Goal: Register for event/course

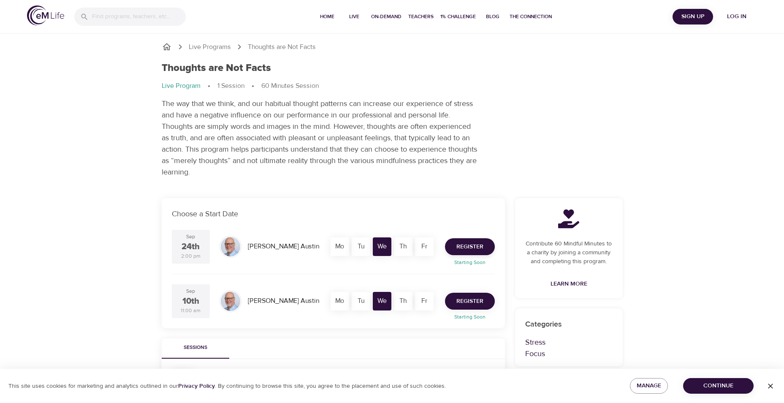
click at [466, 304] on span "Register" at bounding box center [469, 301] width 27 height 11
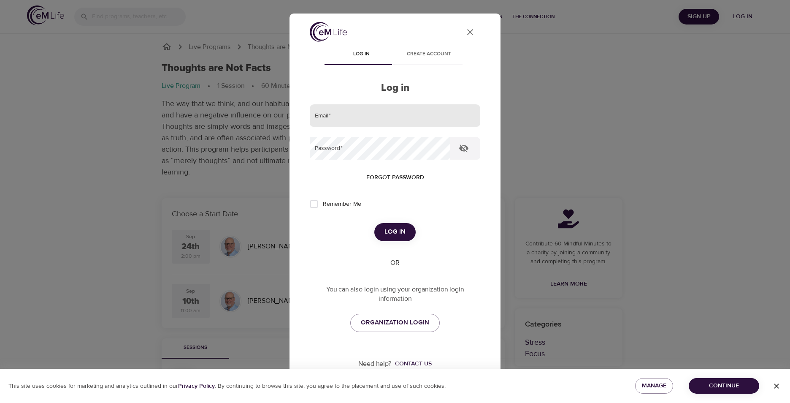
click at [353, 111] on input "email" at bounding box center [395, 115] width 171 height 23
type input "awywial@fnal.gov"
click at [11, 53] on div "User Profile Log in Create account Log in Email   * awywial@fnal.gov Password  …" at bounding box center [395, 201] width 790 height 403
click at [374, 223] on button "Log in" at bounding box center [394, 232] width 41 height 18
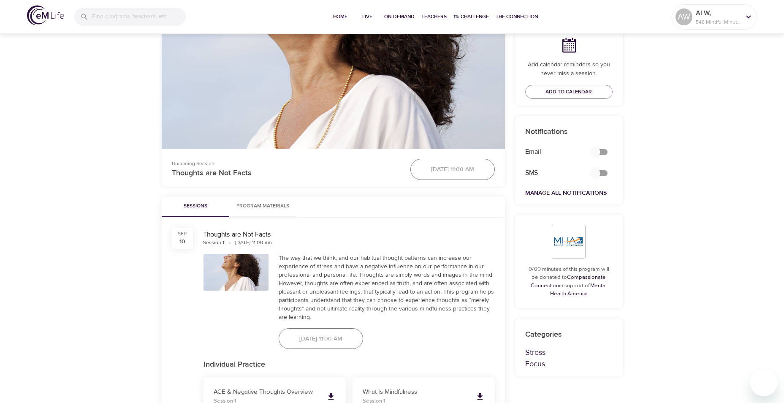
scroll to position [296, 0]
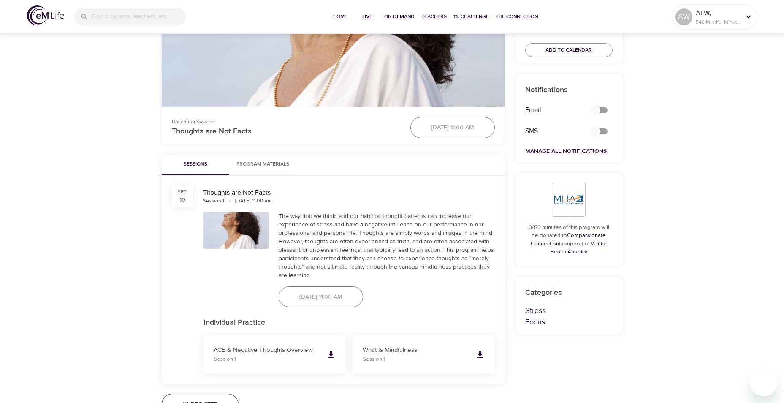
click at [304, 296] on div "September 10th 2025, 11:00 am" at bounding box center [321, 296] width 95 height 31
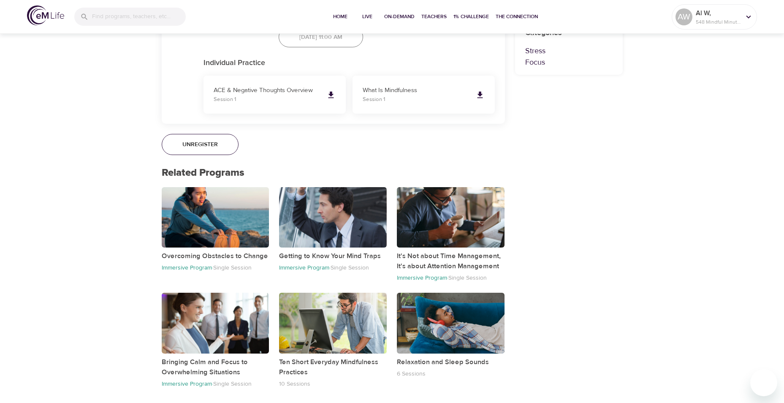
scroll to position [556, 0]
click at [746, 16] on icon at bounding box center [748, 16] width 5 height 3
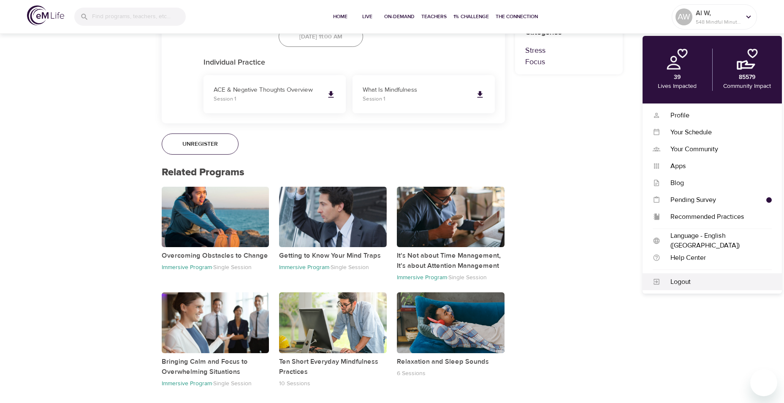
click at [681, 281] on div "Logout" at bounding box center [715, 282] width 111 height 10
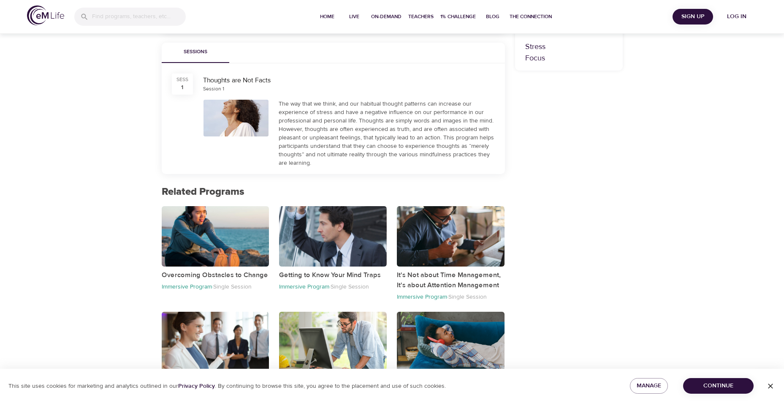
scroll to position [315, 0]
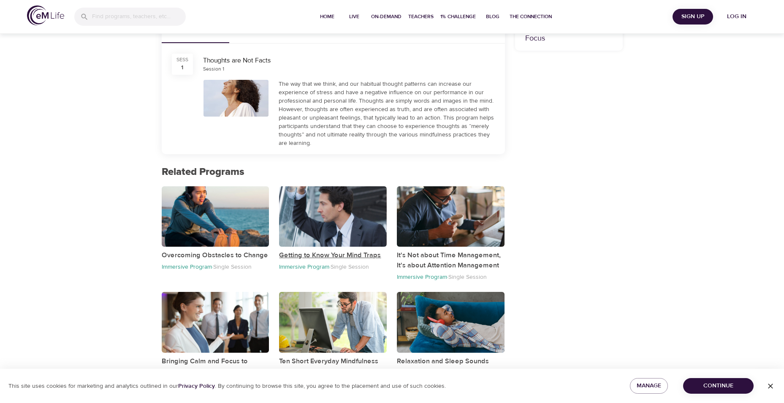
click at [309, 255] on p "Getting to Know Your Mind Traps" at bounding box center [333, 255] width 108 height 10
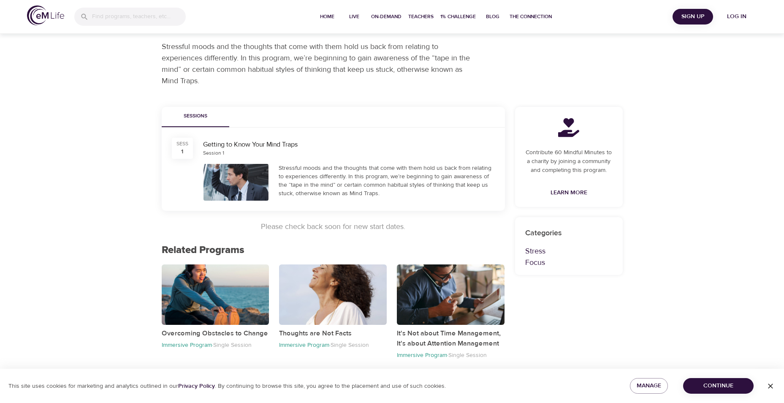
scroll to position [50, 0]
